Goal: Navigation & Orientation: Find specific page/section

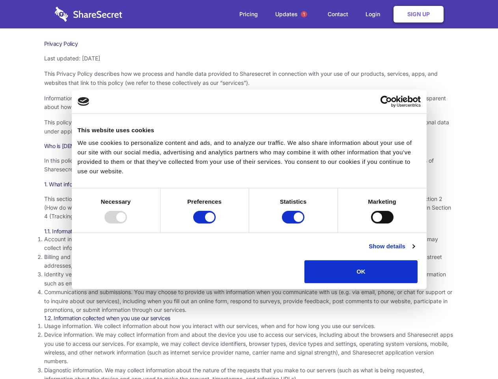
click at [127, 223] on div at bounding box center [116, 217] width 22 height 13
click at [216, 223] on input "Preferences" at bounding box center [204, 217] width 22 height 13
checkbox input "false"
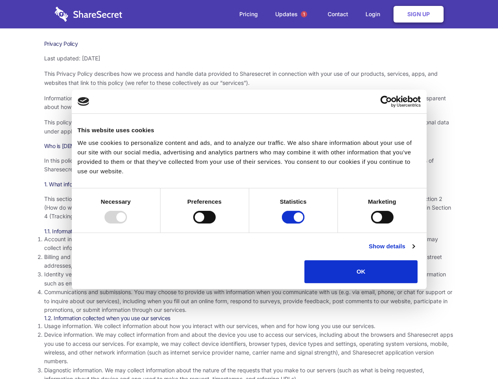
click at [294, 223] on input "Statistics" at bounding box center [293, 217] width 22 height 13
checkbox input "false"
click at [371, 223] on input "Marketing" at bounding box center [382, 217] width 22 height 13
checkbox input "true"
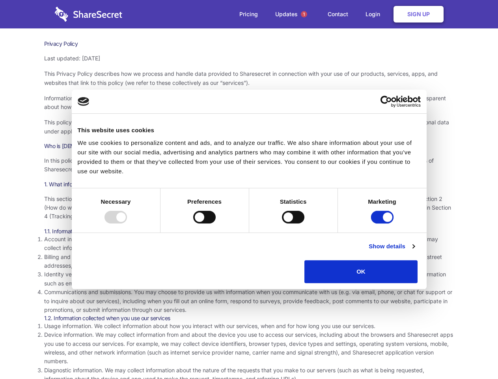
checkbox input "true"
click at [415, 251] on link "Show details" at bounding box center [392, 246] width 46 height 9
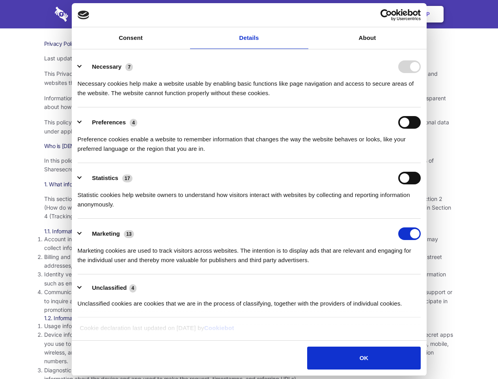
click at [425, 286] on ul "Necessary 7 Necessary cookies help make a website usable by enabling basic func…" at bounding box center [249, 185] width 351 height 266
click at [304, 14] on span "1" at bounding box center [304, 14] width 6 height 6
